Goal: Find specific page/section: Find specific page/section

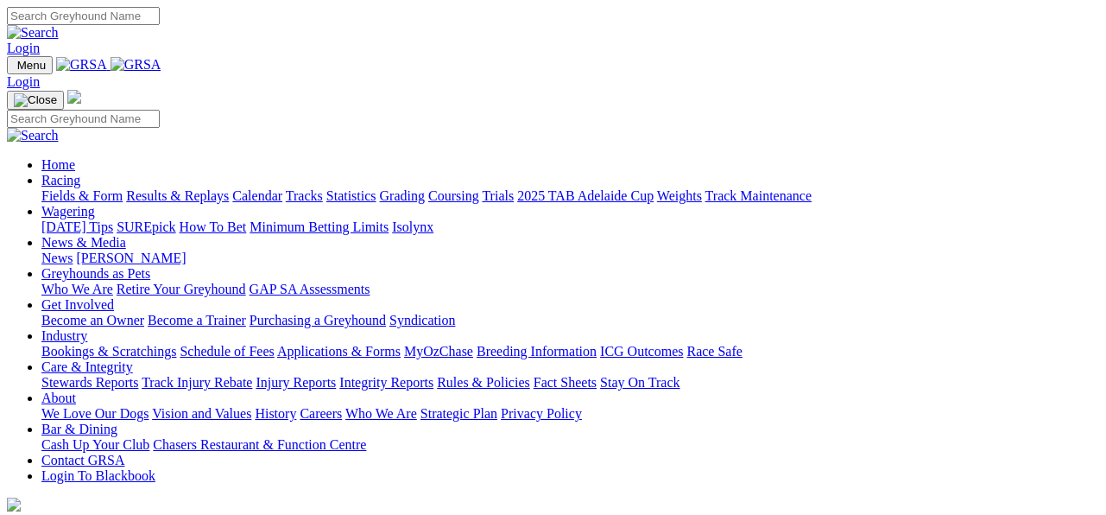
click at [66, 188] on link "Fields & Form" at bounding box center [81, 195] width 81 height 15
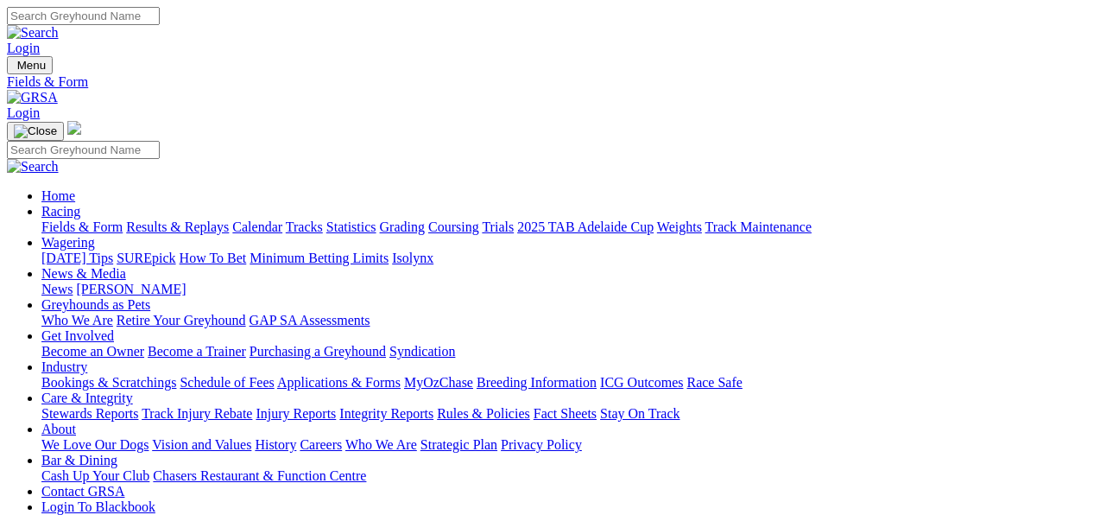
scroll to position [86, 0]
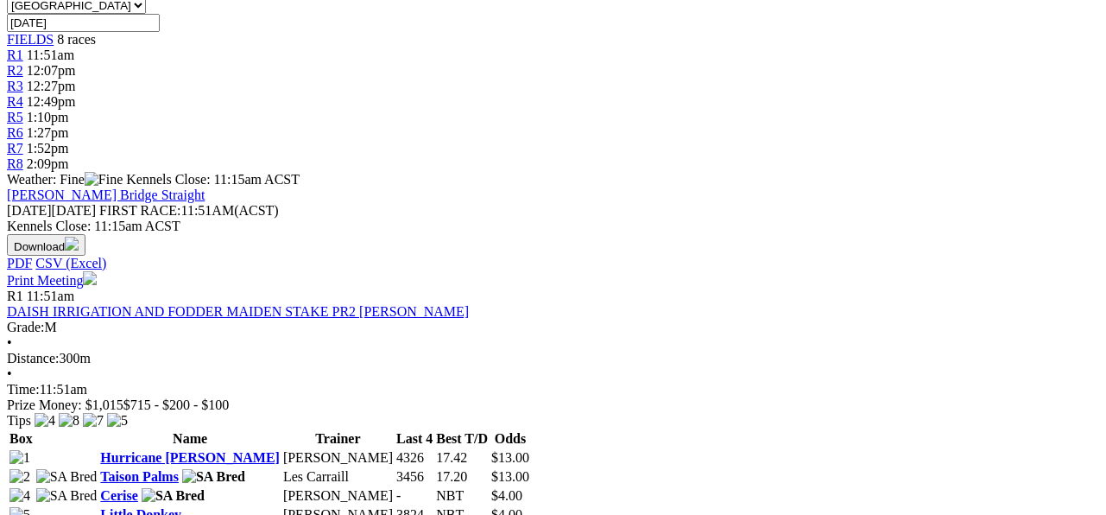
scroll to position [604, 0]
